Goal: Ask a question: Seek information or help from site administrators or community

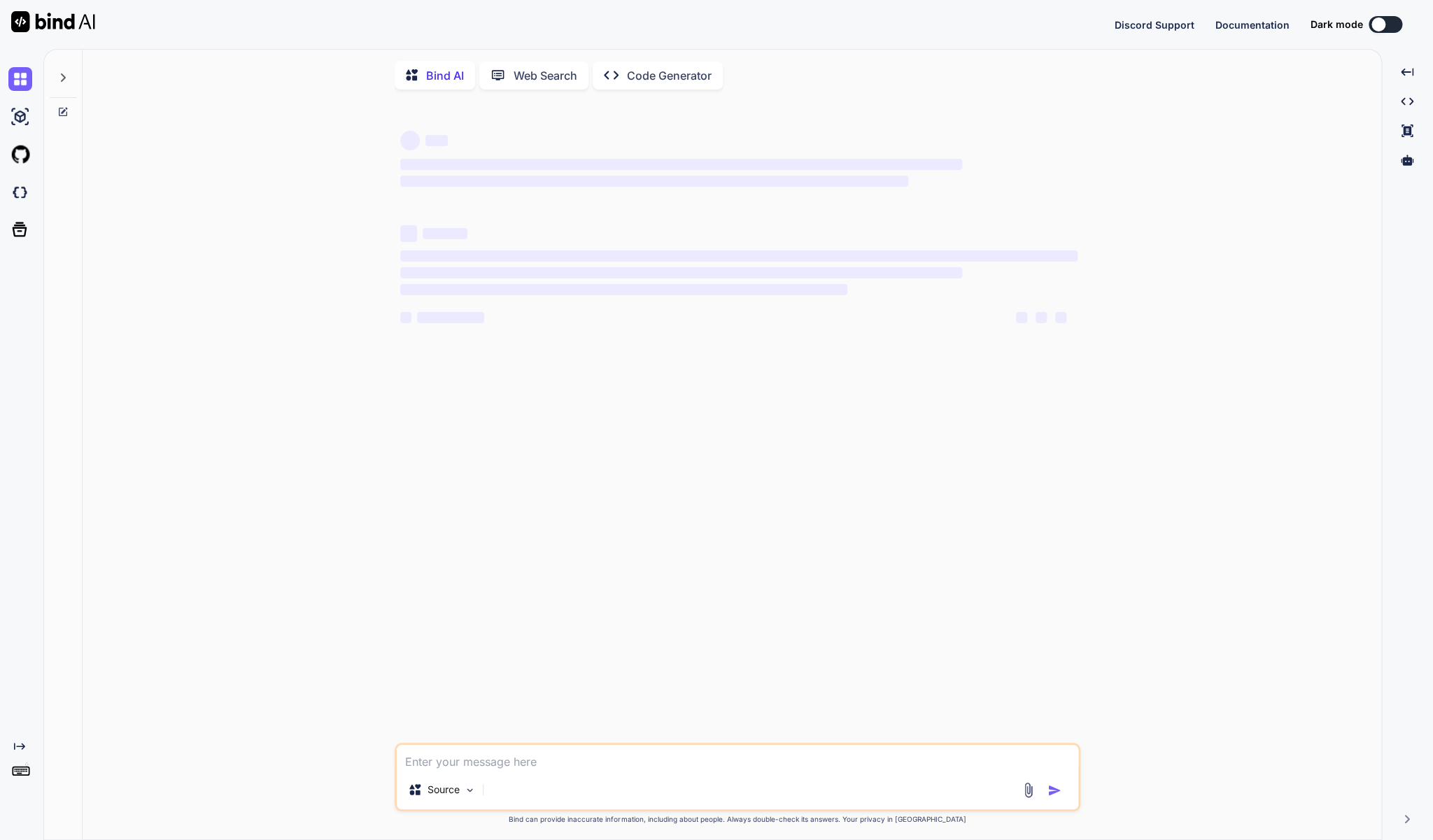
type textarea "x"
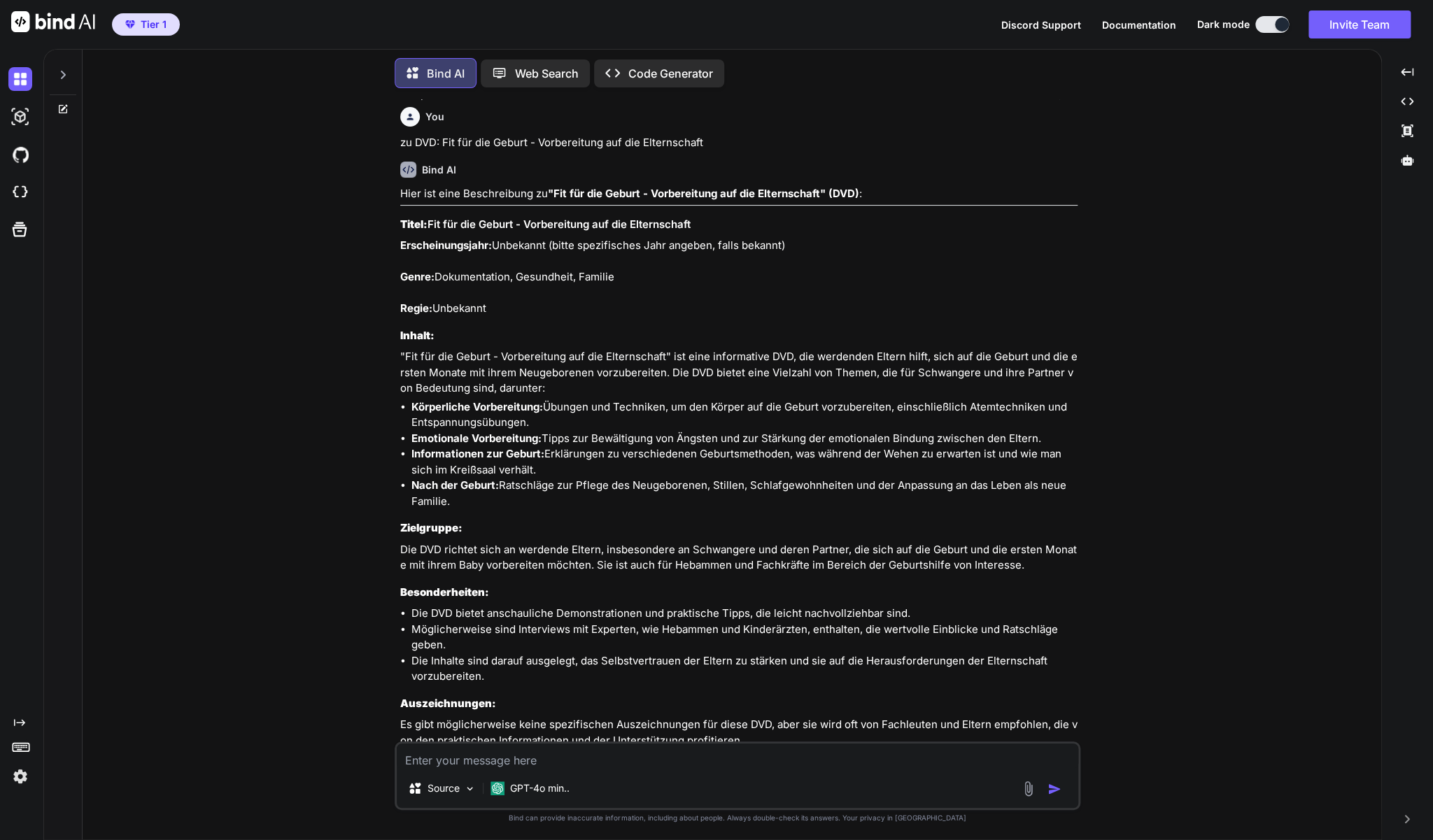
scroll to position [3464, 0]
paste textarea "Sex and the City Filme 1 & 2 (2 DVD's)"
type textarea "zu Sex and the City Filme 1 & 2 (2 DVD's)"
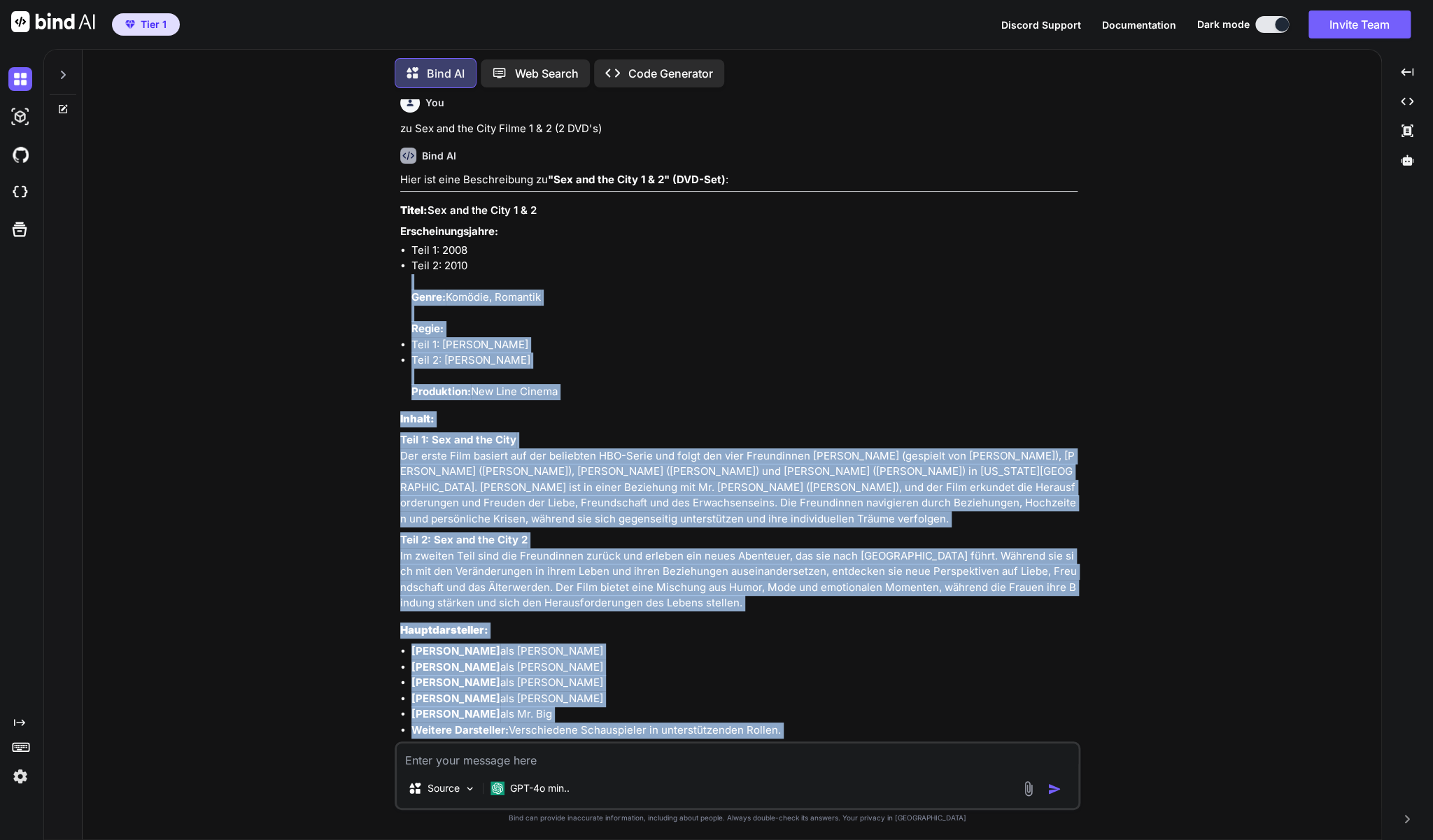
scroll to position [4174, 0]
drag, startPoint x: 896, startPoint y: 577, endPoint x: 400, endPoint y: 211, distance: 616.4
click at [400, 211] on div "You zu Verwünscht - (Disney DVD-Filmklassiker) Bind AI Hier ist eine Beschreibu…" at bounding box center [738, 421] width 683 height 642
copy div "Lorem: Ips dol sit Amet 6 & 6 Consecteturadipis: Elit 0: 1604 Sedd 4: 9850 Eius…"
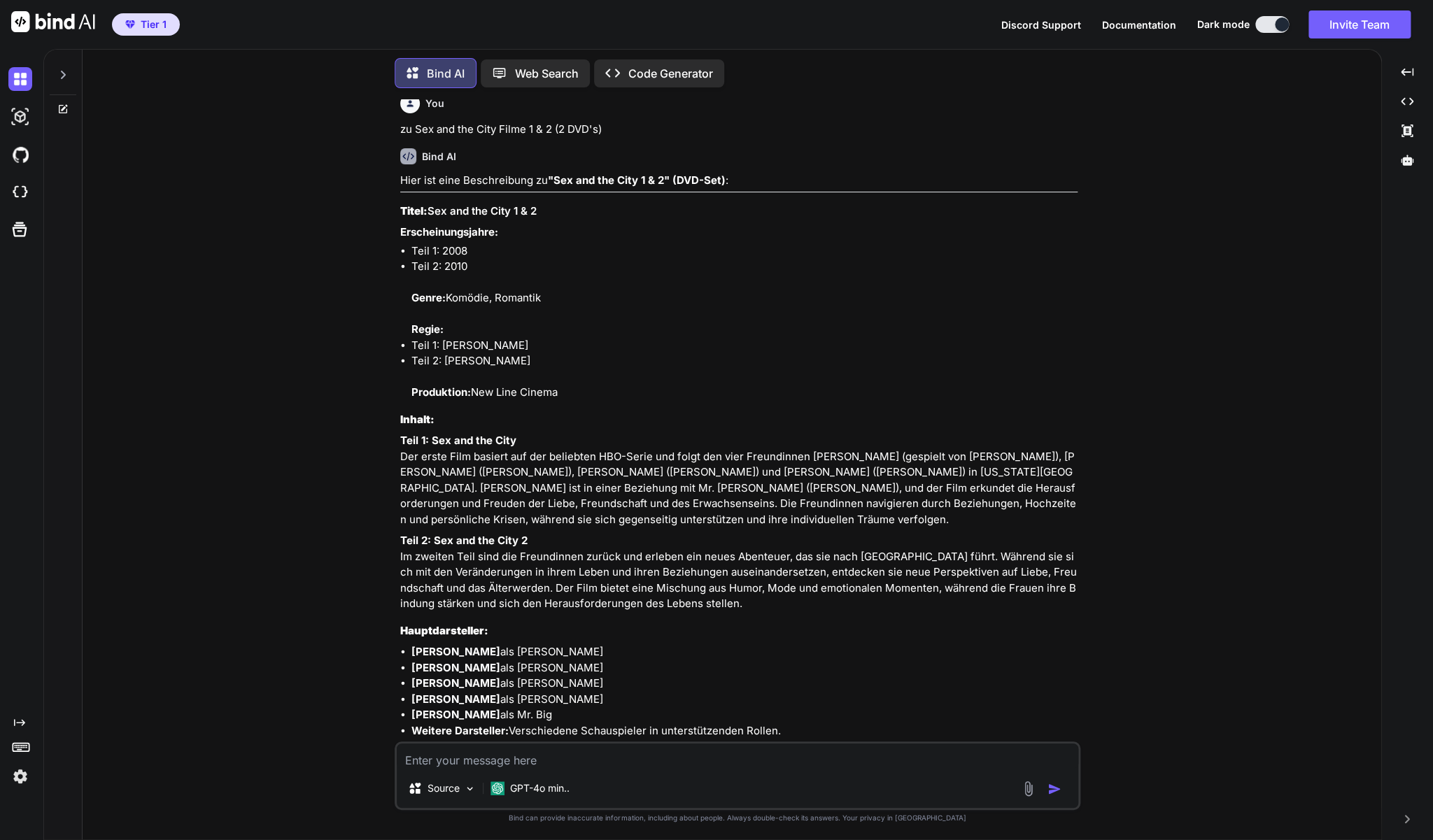
click at [512, 765] on textarea at bounding box center [738, 757] width 682 height 26
paste textarea "Stirb Langsam 4.0 (mit [PERSON_NAME]"
type textarea "zu Stirb Langsam 4.0 (mit [PERSON_NAME])"
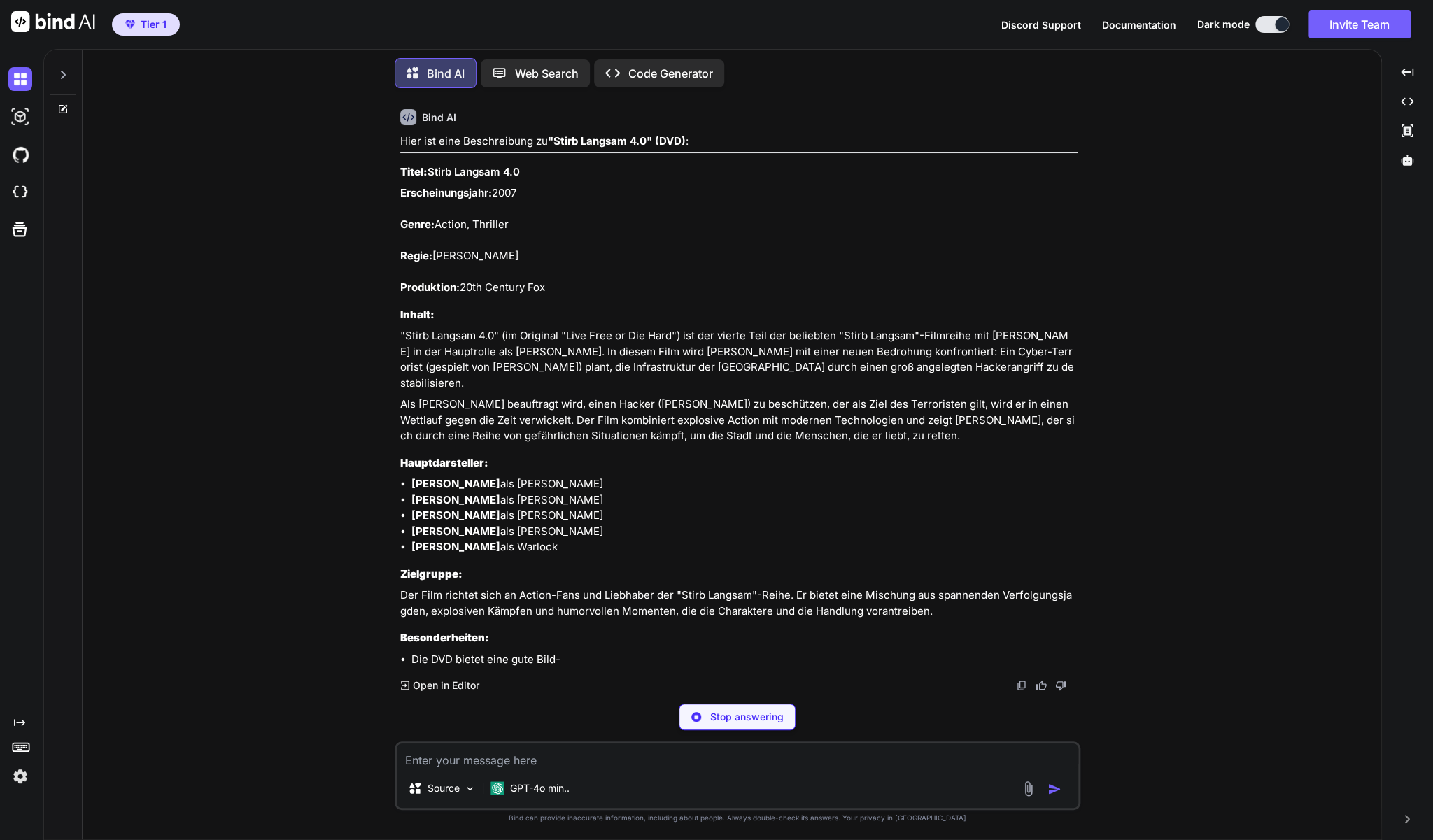
scroll to position [5168, 0]
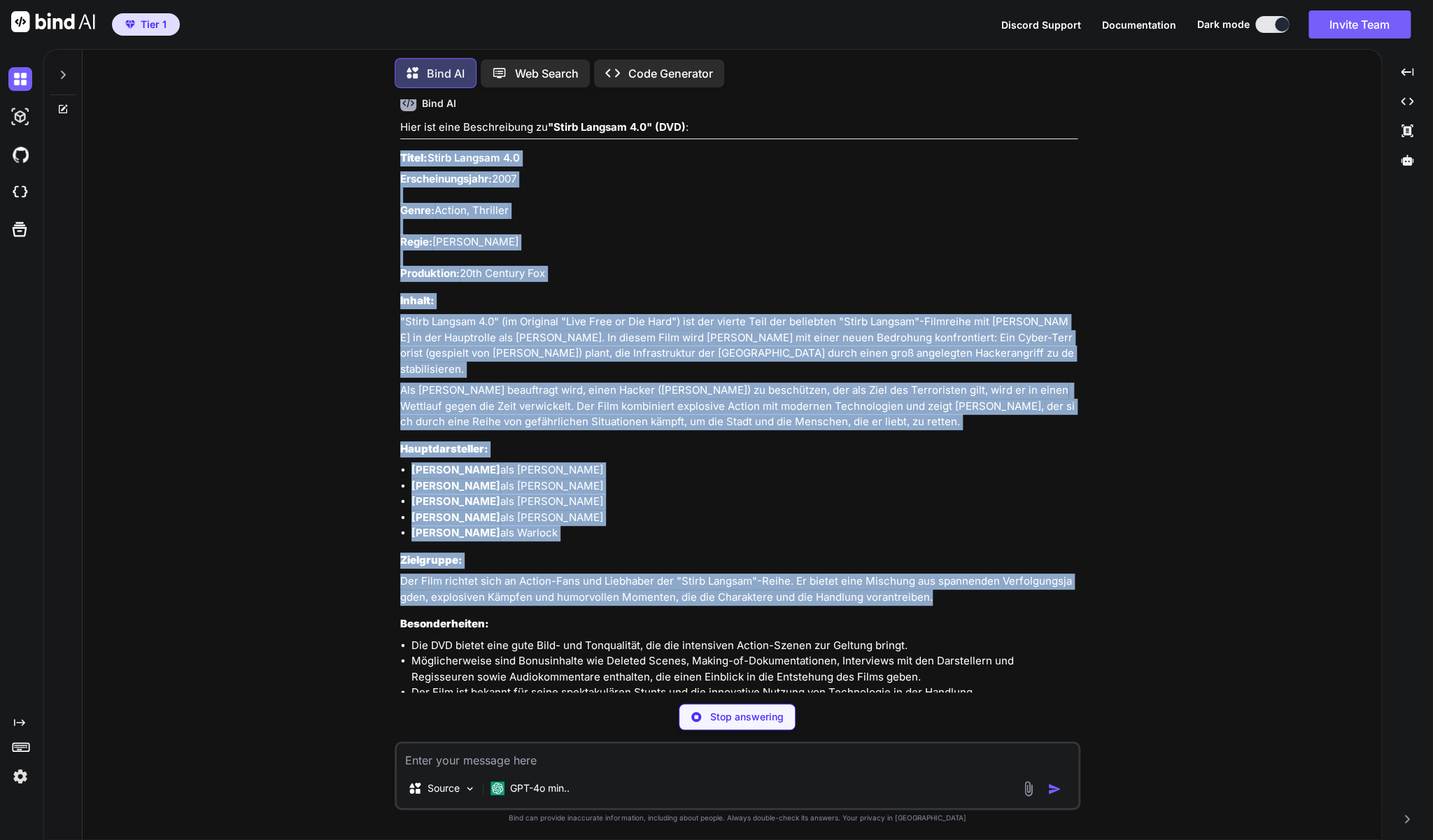
drag, startPoint x: 957, startPoint y: 610, endPoint x: 398, endPoint y: 186, distance: 701.6
click at [398, 186] on div "You zu Verwünscht - (Disney DVD-Filmklassiker) Bind AI Hier ist eine Beschreibu…" at bounding box center [738, 396] width 683 height 593
copy div "Lorem: Ipsum Dolorsi 1.7 Ametconsectetura: 5397 Elits: Doeius, Temporin Utlab: …"
